Goal: Information Seeking & Learning: Learn about a topic

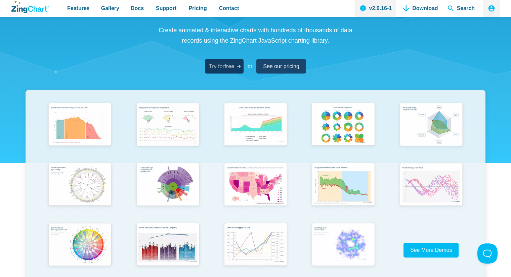
click at [231, 65] on strong "free" at bounding box center [229, 66] width 10 height 6
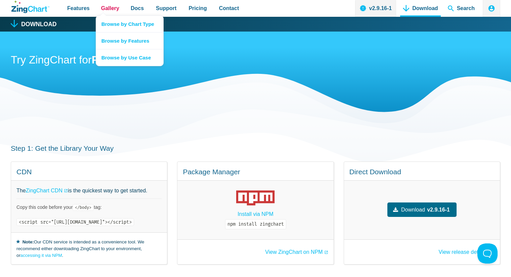
click at [116, 7] on span "Gallery" at bounding box center [110, 8] width 18 height 9
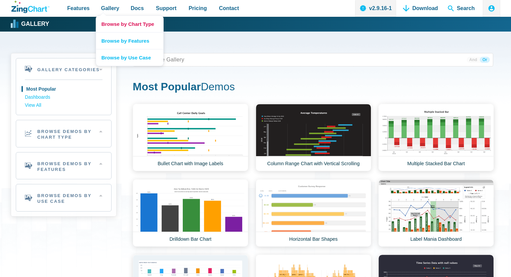
click at [118, 21] on link "Browse by Chart Type" at bounding box center [129, 24] width 67 height 16
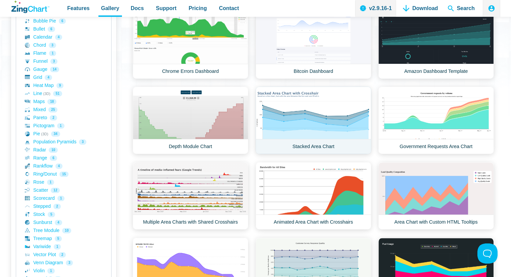
scroll to position [134, 0]
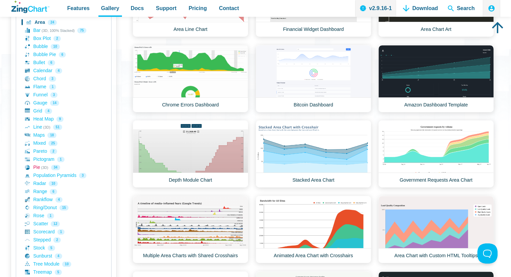
click at [38, 170] on link "Pie (3D) 34" at bounding box center [64, 167] width 78 height 8
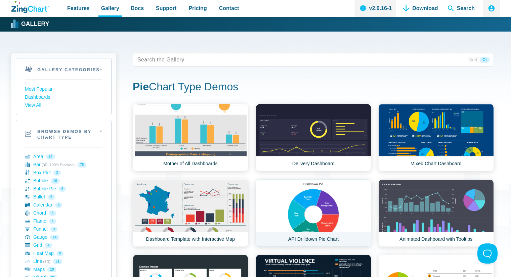
click at [315, 240] on link "API Drilldown Pie Chart" at bounding box center [312, 212] width 115 height 67
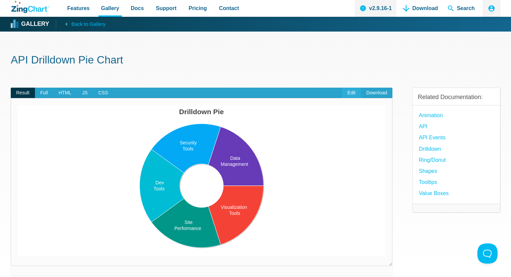
click at [357, 91] on link "Edit" at bounding box center [351, 93] width 19 height 11
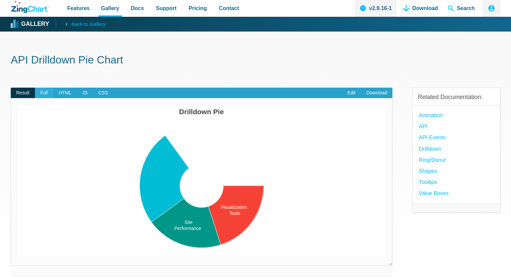
click at [45, 93] on span "Full" at bounding box center [44, 93] width 18 height 11
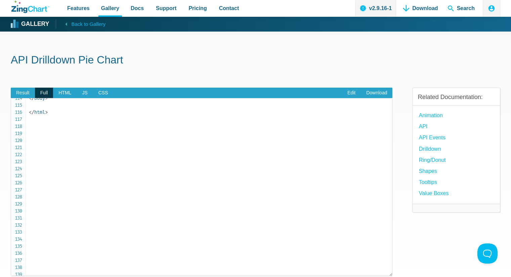
scroll to position [806, 0]
click at [22, 88] on span "Result" at bounding box center [23, 93] width 24 height 11
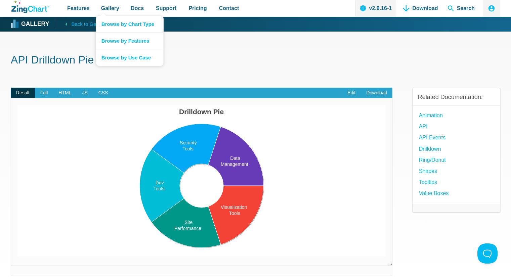
click at [101, 15] on nav "Browse by Chart Type Browse by Features Browse by Use Case" at bounding box center [130, 40] width 68 height 51
click at [116, 18] on link "Browse by Chart Type" at bounding box center [129, 24] width 67 height 16
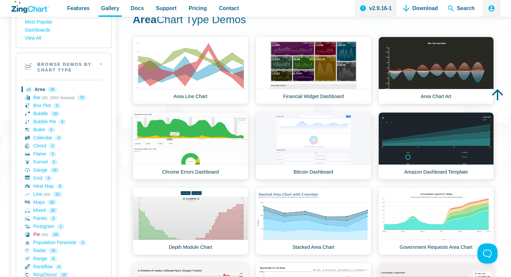
click at [37, 232] on link "Pie (3D) 34" at bounding box center [64, 235] width 78 height 8
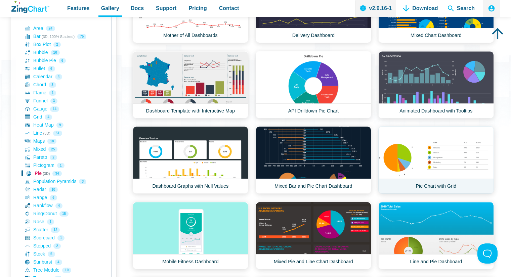
scroll to position [134, 0]
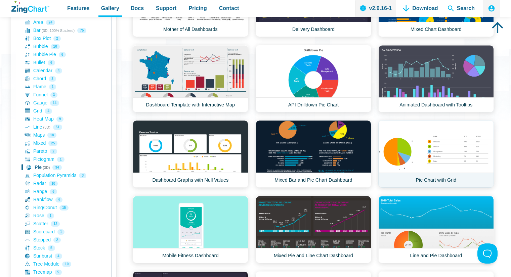
click at [418, 155] on link "Pie Chart with Grid" at bounding box center [435, 153] width 115 height 67
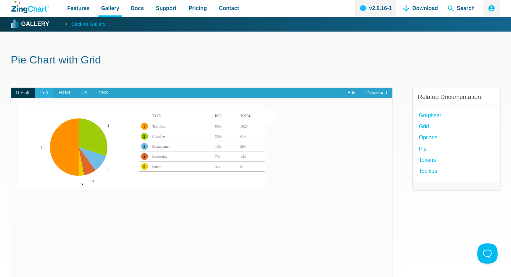
click at [45, 95] on span "Full" at bounding box center [44, 93] width 18 height 11
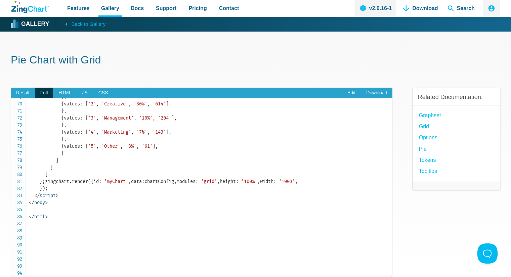
scroll to position [470, 0]
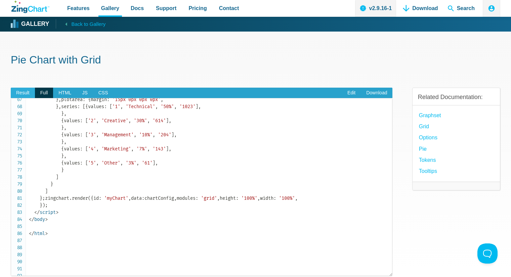
click at [28, 92] on span "Result" at bounding box center [23, 93] width 24 height 11
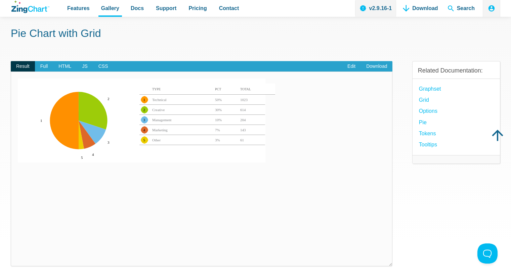
scroll to position [34, 0]
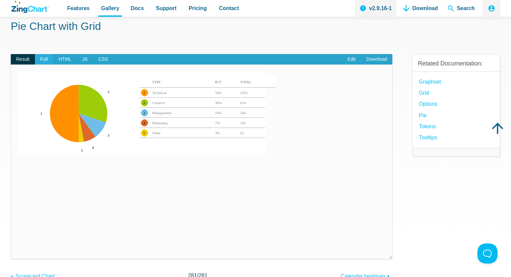
click at [49, 57] on span "Full" at bounding box center [44, 59] width 18 height 11
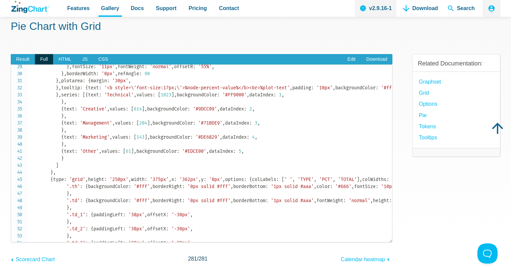
scroll to position [168, 0]
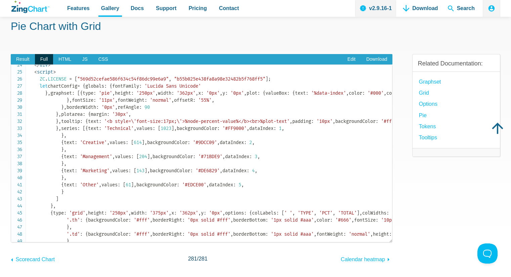
click at [91, 113] on code "<!DOCTYPE html> < html > < head > < meta charset = " utf-8 " > < title > ZingSo…" at bounding box center [210, 202] width 363 height 606
click at [85, 114] on code "<!DOCTYPE html> < html > < head > < meta charset = " utf-8 " > < title > ZingSo…" at bounding box center [210, 202] width 363 height 606
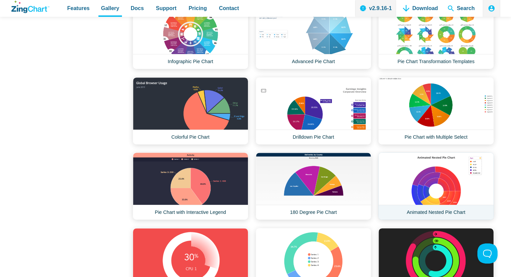
scroll to position [562, 0]
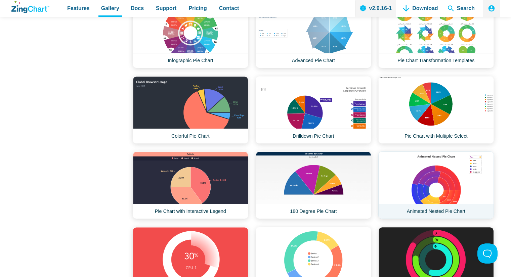
click at [418, 182] on link "Animated Nested Pie Chart" at bounding box center [435, 184] width 115 height 67
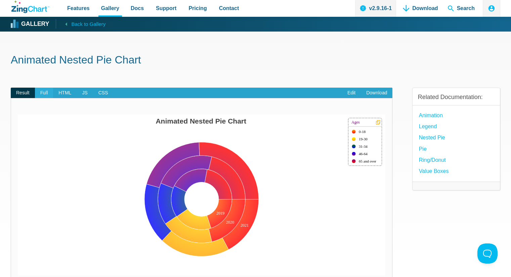
click at [49, 93] on span "Full" at bounding box center [44, 93] width 18 height 11
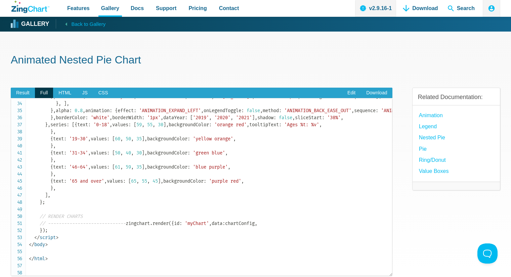
scroll to position [244, 0]
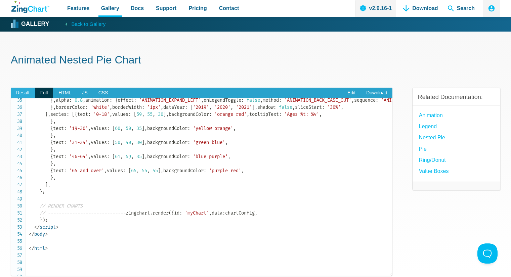
click at [23, 96] on span "Result" at bounding box center [23, 93] width 24 height 11
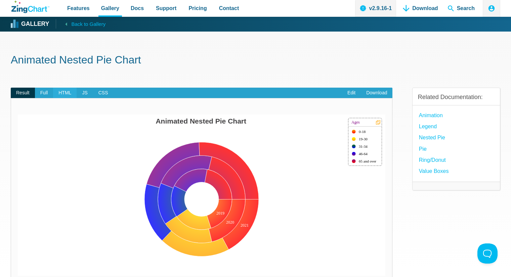
click at [72, 92] on span "HTML" at bounding box center [64, 93] width 23 height 11
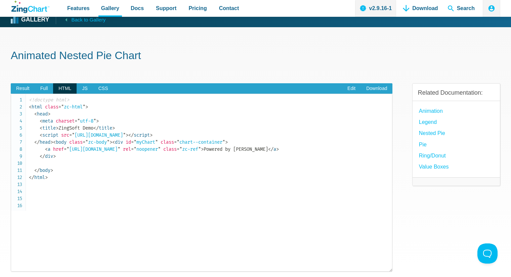
scroll to position [0, 0]
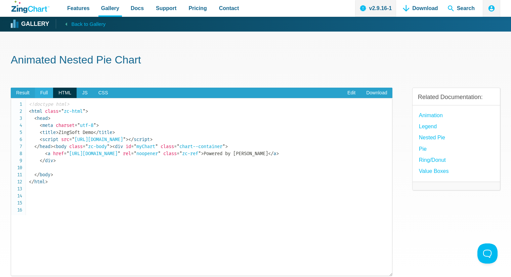
click at [42, 91] on span "Full" at bounding box center [44, 93] width 18 height 11
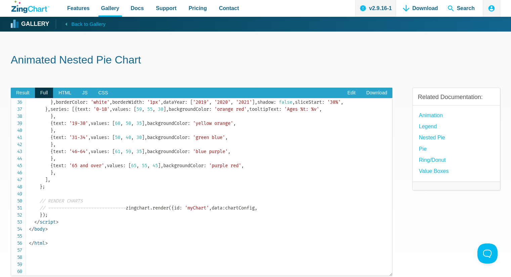
scroll to position [244, 0]
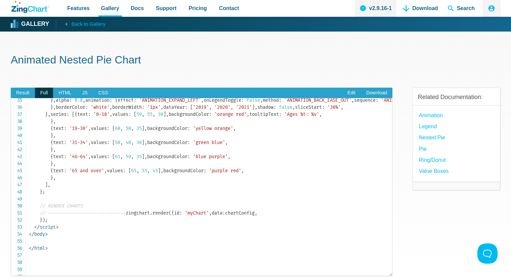
click at [375, 47] on span "'purple'" at bounding box center [385, 44] width 21 height 6
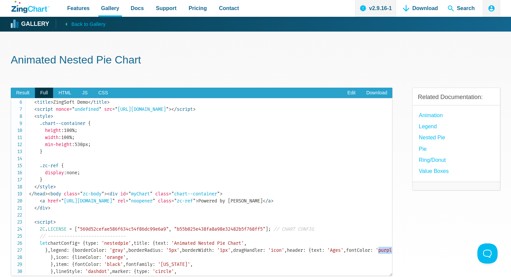
scroll to position [67, 0]
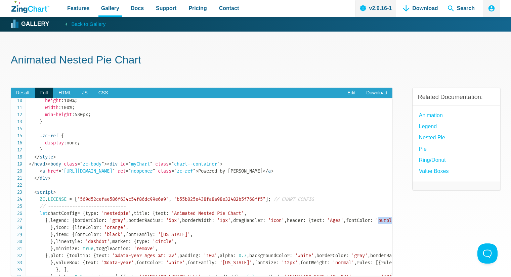
drag, startPoint x: 33, startPoint y: 199, endPoint x: 148, endPoint y: 211, distance: 116.1
click at [148, 211] on code "<!doctype html> < html class = " zc-html " > < head > < meta charset = " utf-8 …" at bounding box center [210, 231] width 363 height 395
copy code "< div id = " myChart " class = " chart--container " > < a href = " https://www.…"
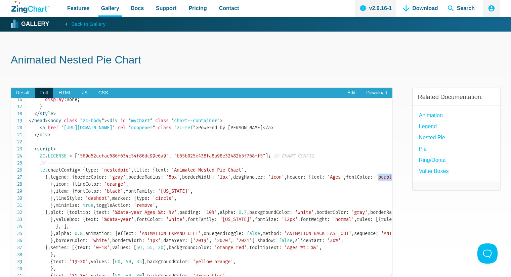
scroll to position [134, 0]
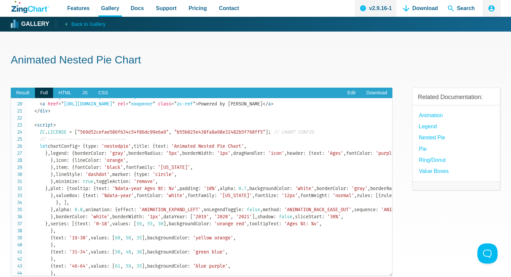
click at [34, 162] on code "<!doctype html> < html class = " zc-html " > < head > < meta charset = " utf-8 …" at bounding box center [210, 163] width 363 height 395
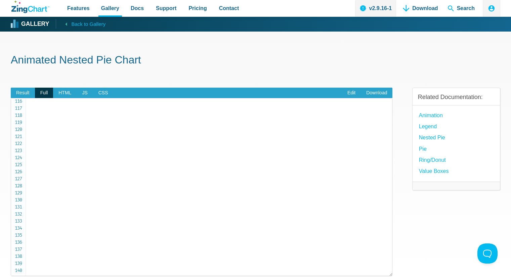
scroll to position [814, 0]
copy code "< script > ZC . LICENSE = [ "569d52cefae586f634c54f86dc99e6a9" , "b55b025e438fa…"
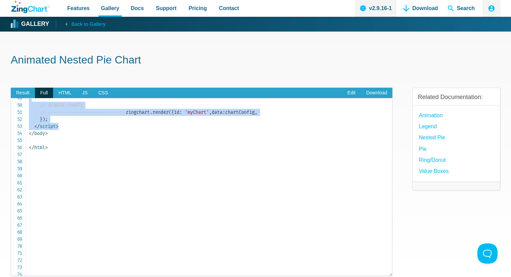
scroll to position [244, 0]
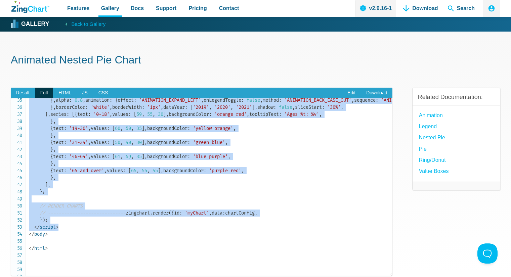
click at [201, 150] on code "<!doctype html> < html class = " zc-html " > < head > < meta charset = " utf-8 …" at bounding box center [210, 54] width 363 height 395
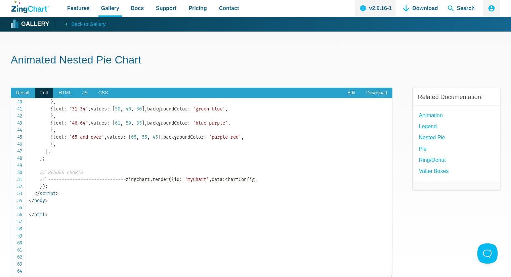
scroll to position [177, 0]
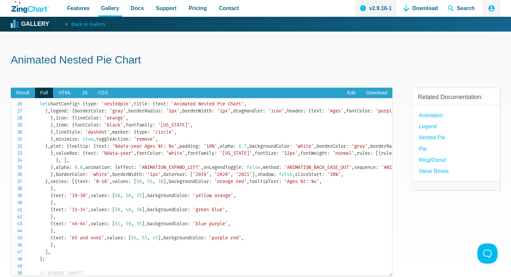
drag, startPoint x: 45, startPoint y: 175, endPoint x: 62, endPoint y: 217, distance: 45.2
click at [62, 217] on span "ZC . LICENSE = [ "569d52cefae586f634c54f86dc99e6a9" , "b55b025e438fa8a98e32482b…" at bounding box center [379, 192] width 701 height 210
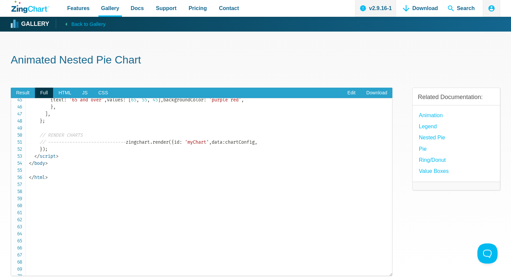
scroll to position [344, 0]
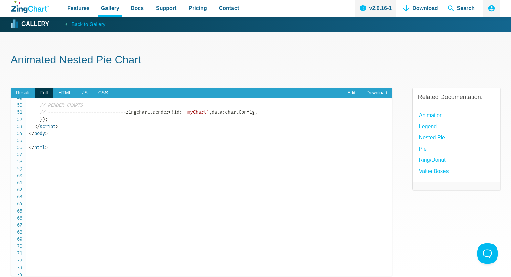
copy span "legend : { borderColor : 'gray' , borderRadius : '5px' , borderWidth : '1px' , …"
click at [431, 169] on link "Value Boxes" at bounding box center [434, 171] width 30 height 9
click at [25, 94] on span "Result" at bounding box center [23, 93] width 24 height 11
